Goal: Transaction & Acquisition: Download file/media

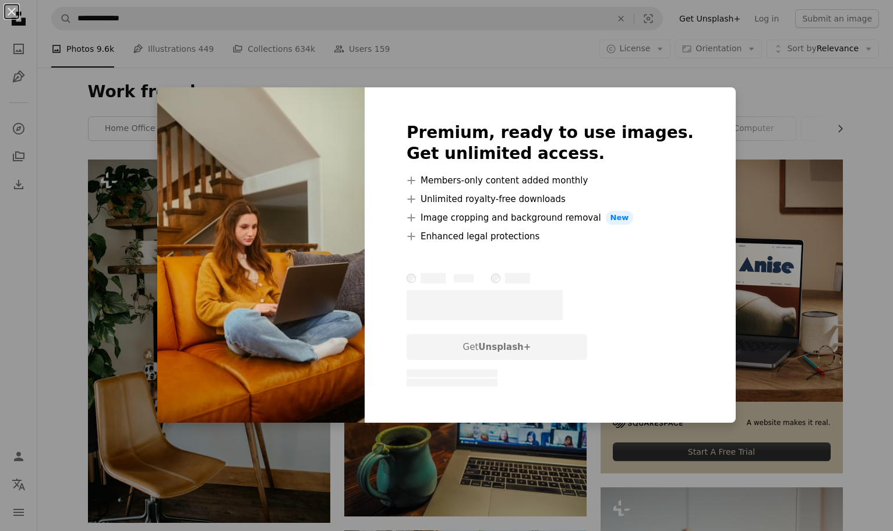
scroll to position [3007, 0]
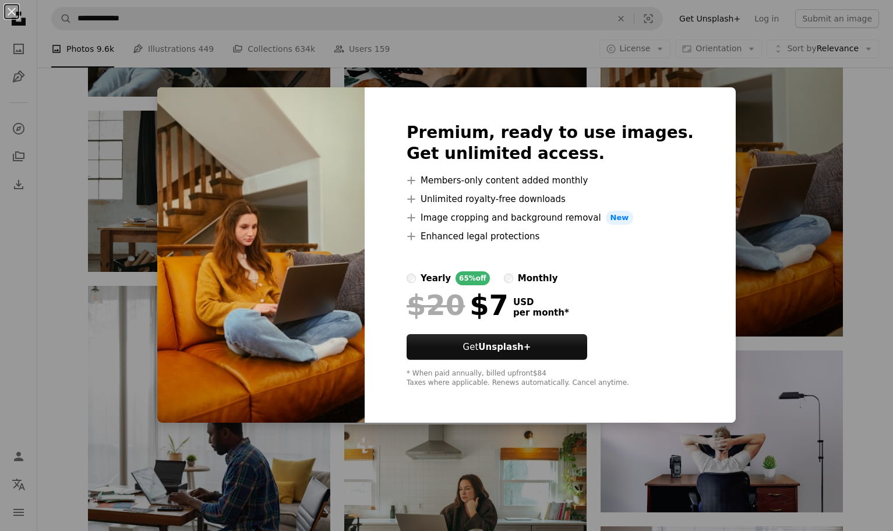
click at [139, 140] on div "An X shape Premium, ready to use images. Get unlimited access. A plus sign Memb…" at bounding box center [446, 265] width 893 height 531
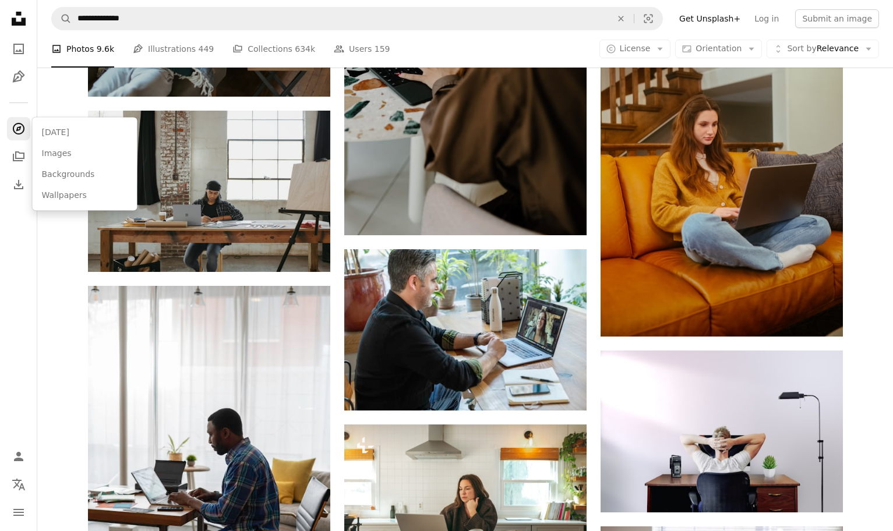
click at [23, 127] on icon "Explore" at bounding box center [18, 129] width 12 height 12
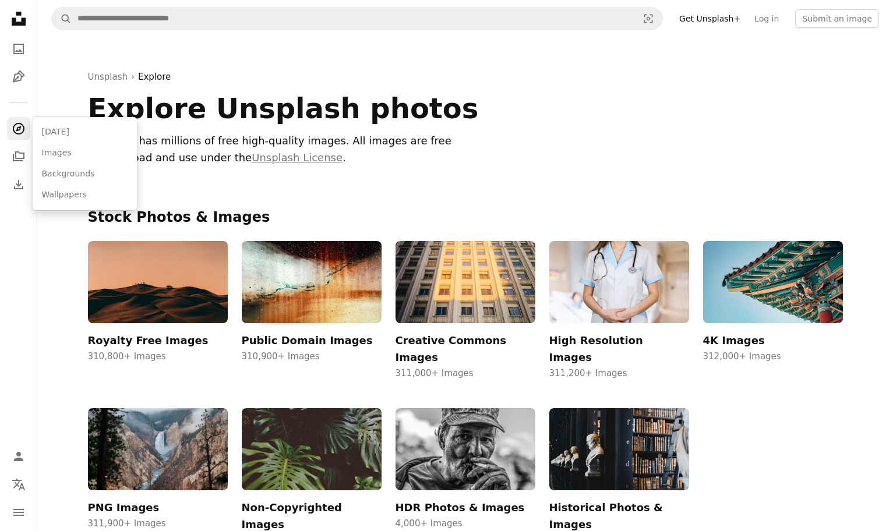
click at [290, 65] on div "Unsplash › Explore Explore Unsplash photos Unsplash has millions of free high-q…" at bounding box center [465, 122] width 783 height 171
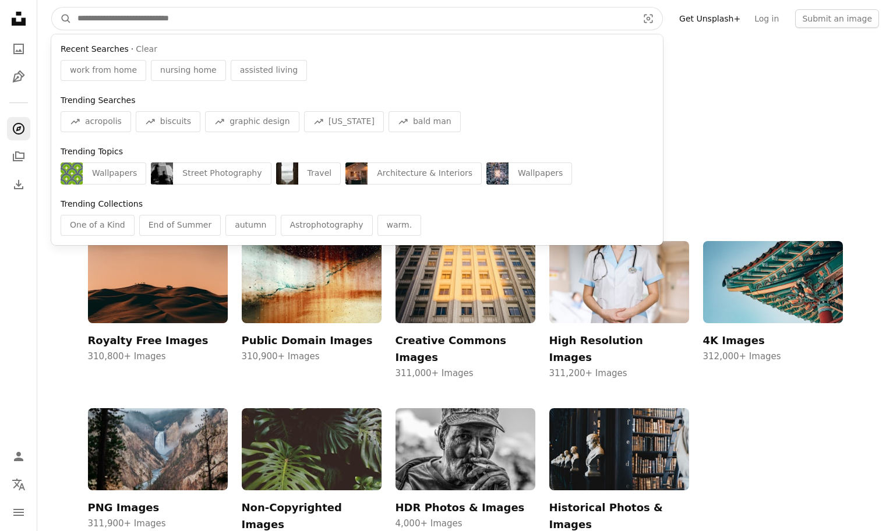
click at [323, 10] on input "Find visuals sitewide" at bounding box center [353, 19] width 563 height 22
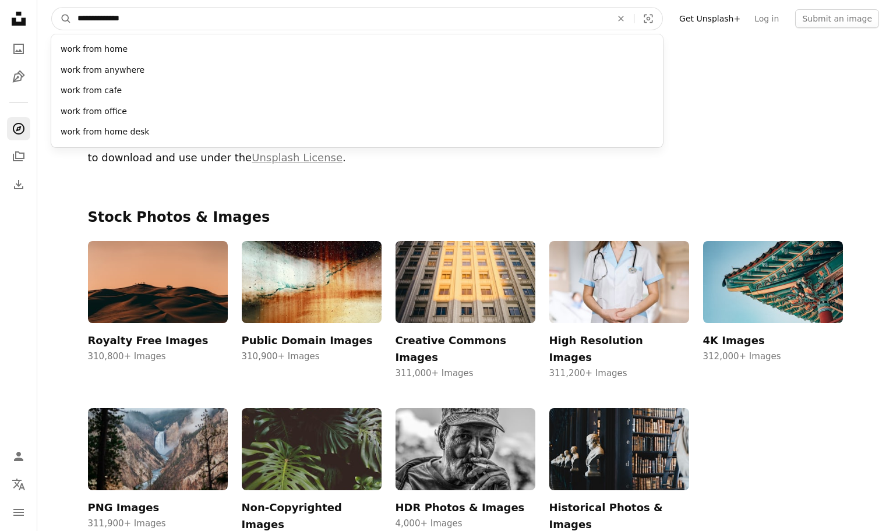
type input "**********"
click at [52, 8] on button "A magnifying glass" at bounding box center [62, 19] width 20 height 22
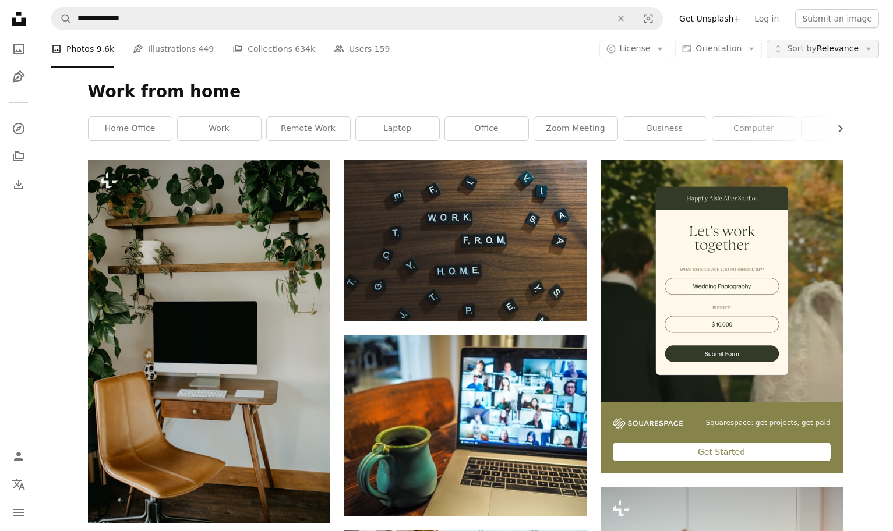
click at [853, 50] on span "Sort by Relevance" at bounding box center [823, 49] width 72 height 12
click at [671, 47] on button "A copyright icon © License Arrow down" at bounding box center [635, 49] width 72 height 19
click at [651, 143] on span "Free" at bounding box center [665, 142] width 71 height 12
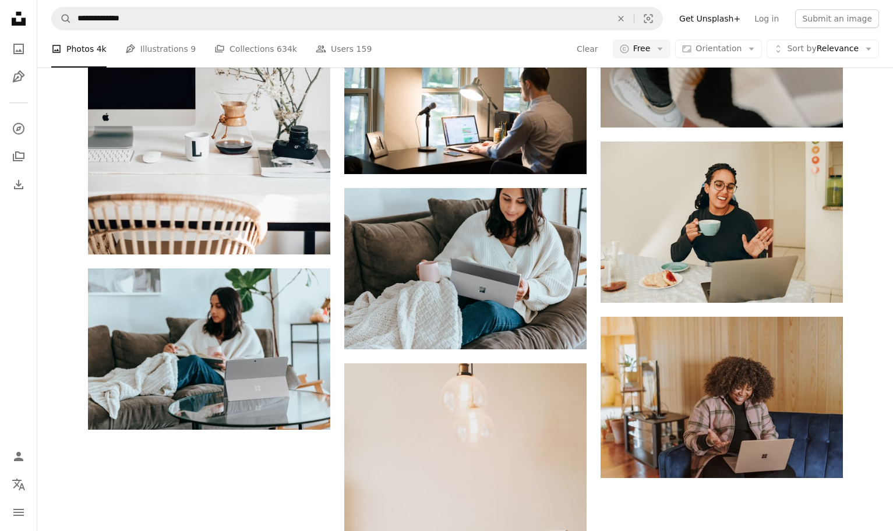
scroll to position [1309, 0]
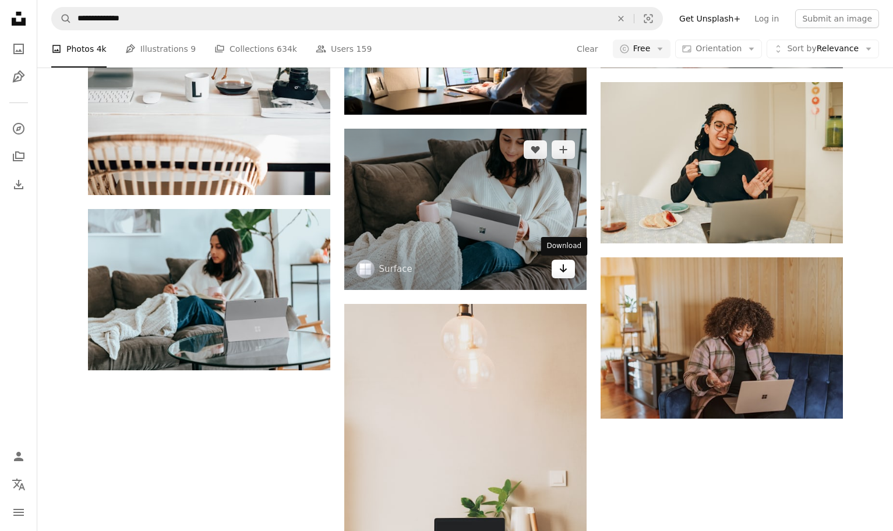
click at [564, 271] on icon "Download" at bounding box center [563, 268] width 8 height 8
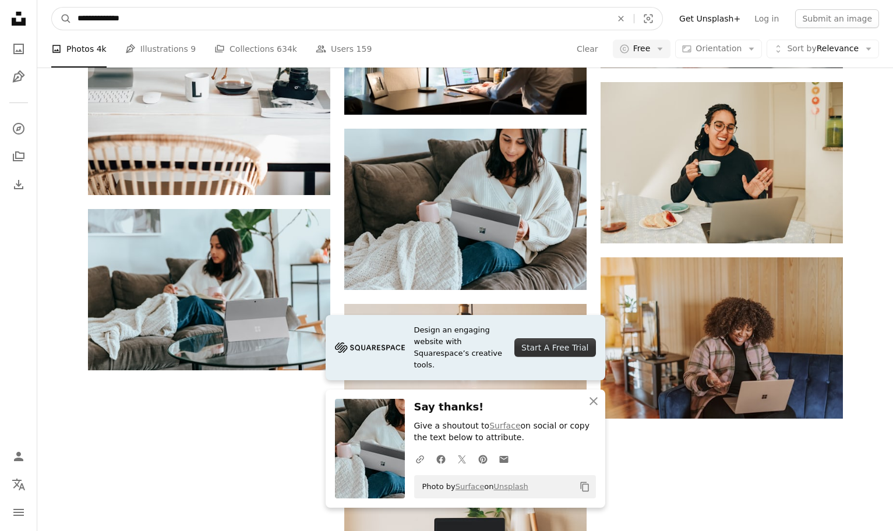
click at [270, 10] on input "**********" at bounding box center [340, 19] width 536 height 22
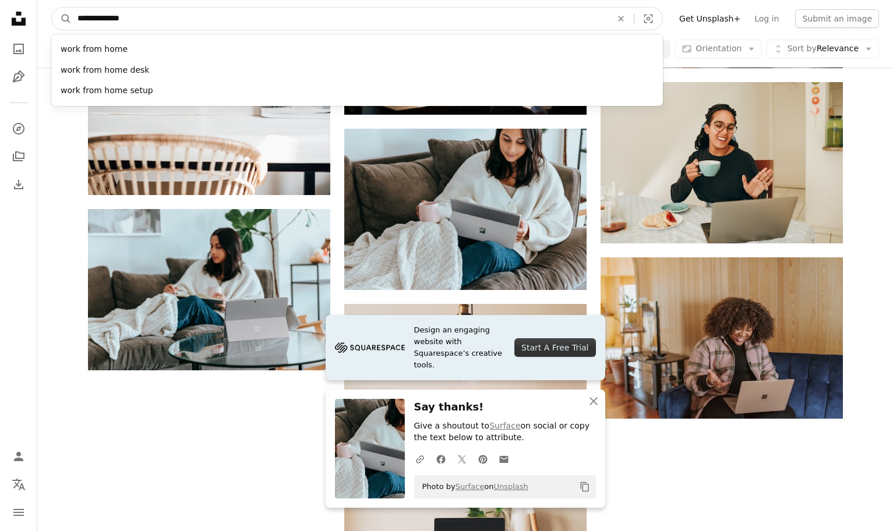
drag, startPoint x: 270, startPoint y: 10, endPoint x: -30, endPoint y: -2, distance: 300.3
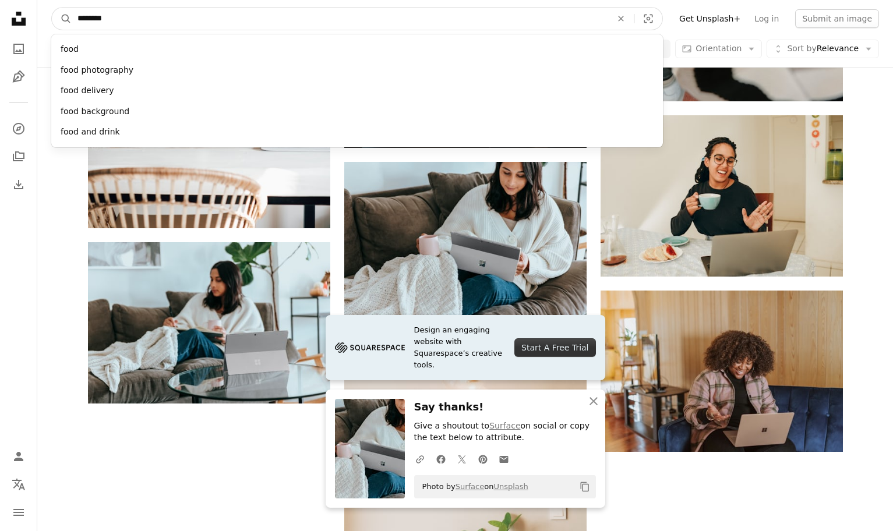
type input "*********"
click button "A magnifying glass" at bounding box center [62, 19] width 20 height 22
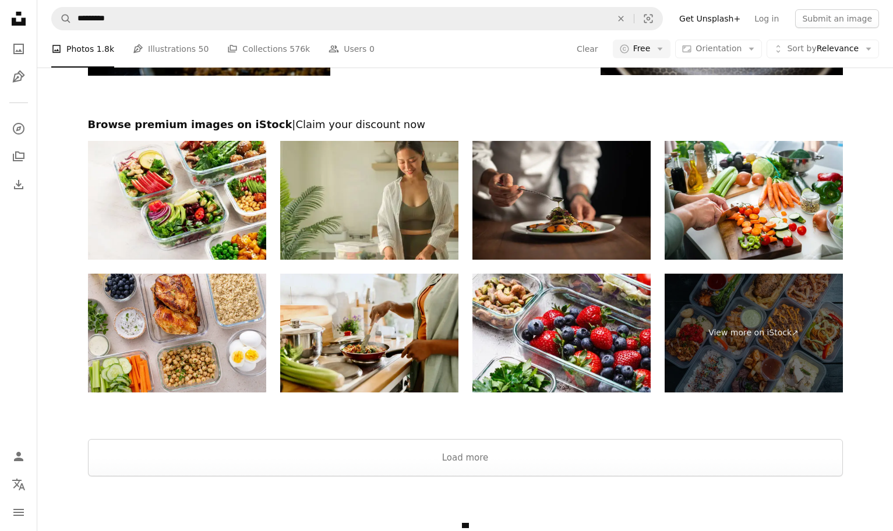
scroll to position [1714, 0]
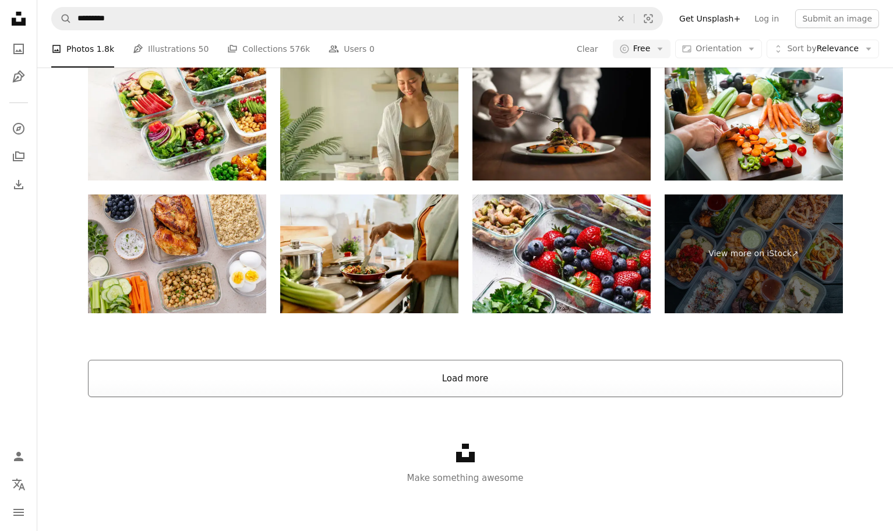
click at [469, 390] on button "Load more" at bounding box center [465, 378] width 755 height 37
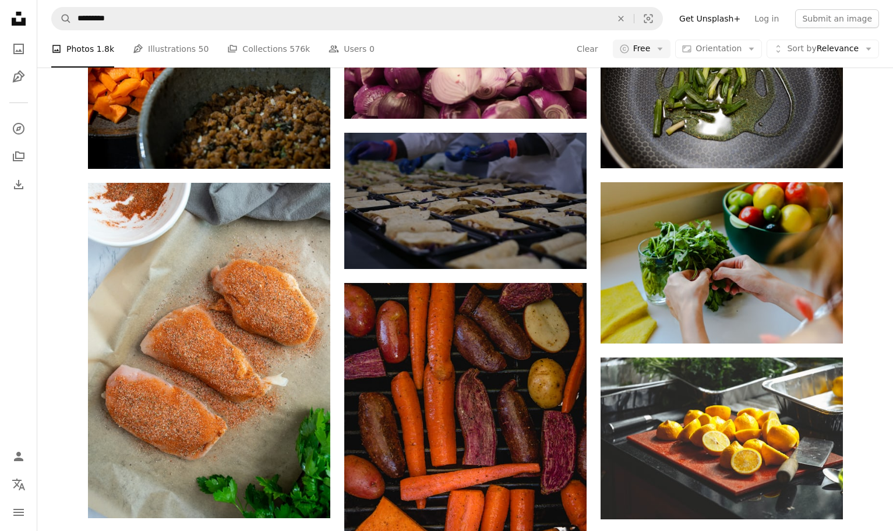
scroll to position [1626, 0]
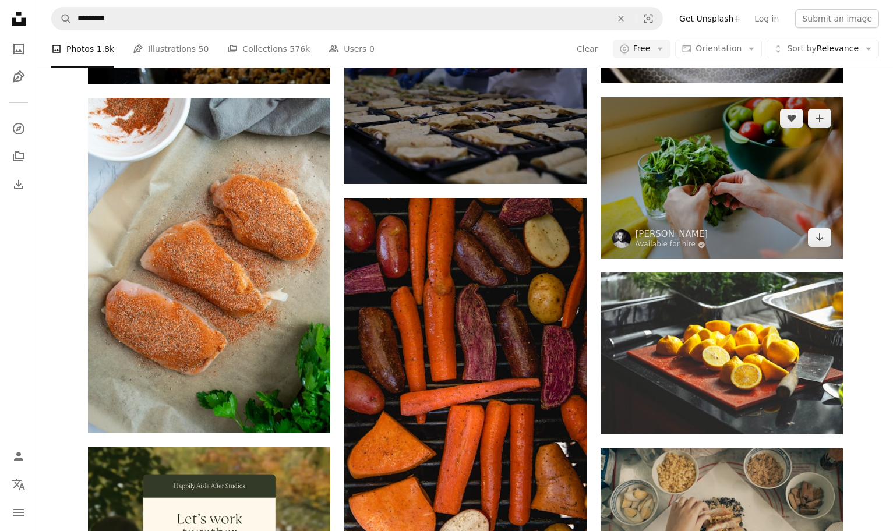
click at [779, 186] on img at bounding box center [722, 177] width 242 height 161
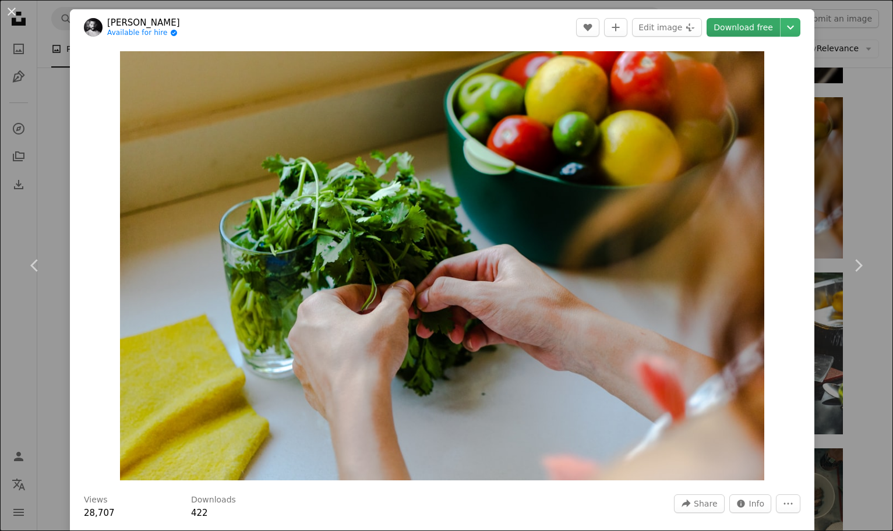
click at [774, 22] on link "Download free" at bounding box center [743, 27] width 73 height 19
